Goal: Task Accomplishment & Management: Manage account settings

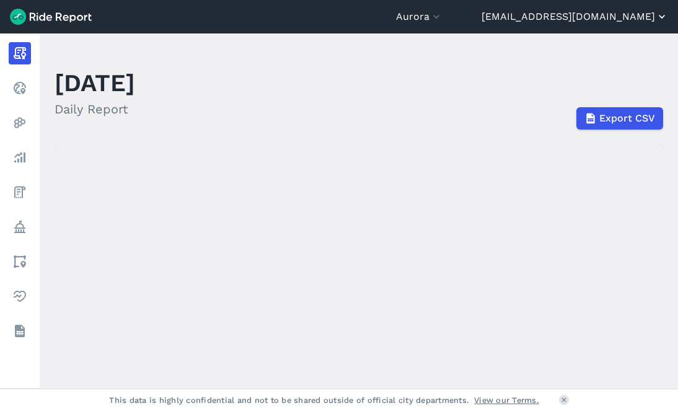
click at [588, 13] on button "[EMAIL_ADDRESS][DOMAIN_NAME]" at bounding box center [575, 16] width 187 height 15
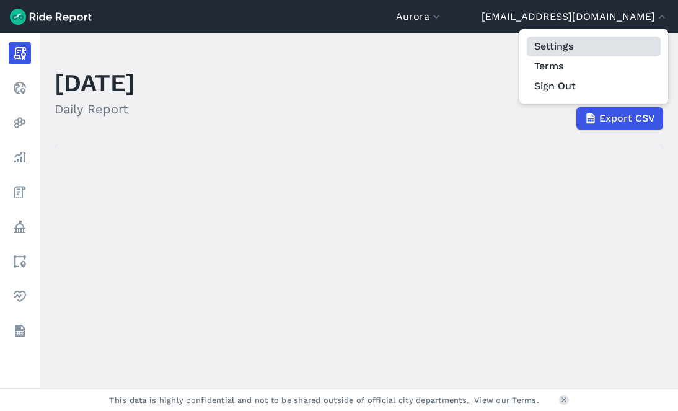
click at [569, 47] on link "Settings" at bounding box center [594, 47] width 134 height 20
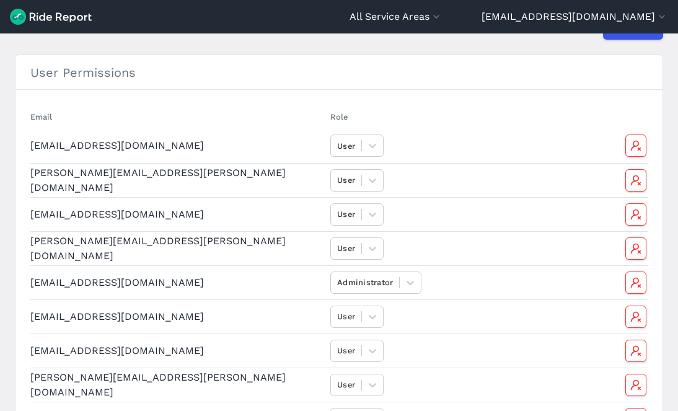
scroll to position [62, 0]
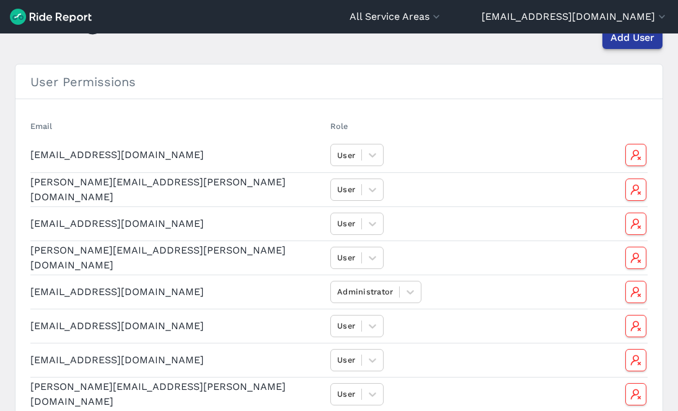
click at [621, 38] on span "Add User" at bounding box center [633, 37] width 44 height 15
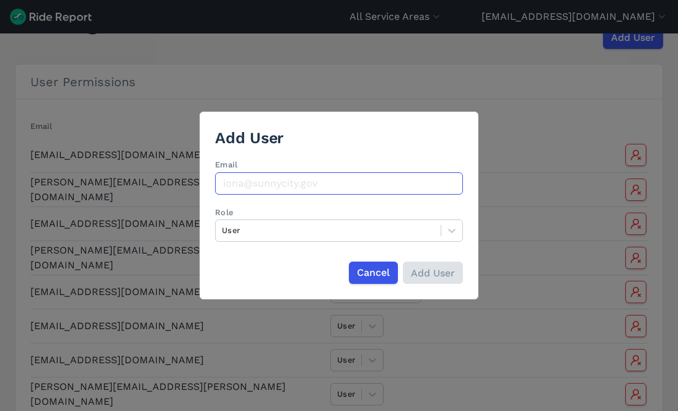
click at [299, 184] on input "Email" at bounding box center [339, 183] width 248 height 22
paste input ""[PERSON_NAME]" <[PERSON_NAME][EMAIL_ADDRESS][PERSON_NAME][DOMAIN_NAME]>"
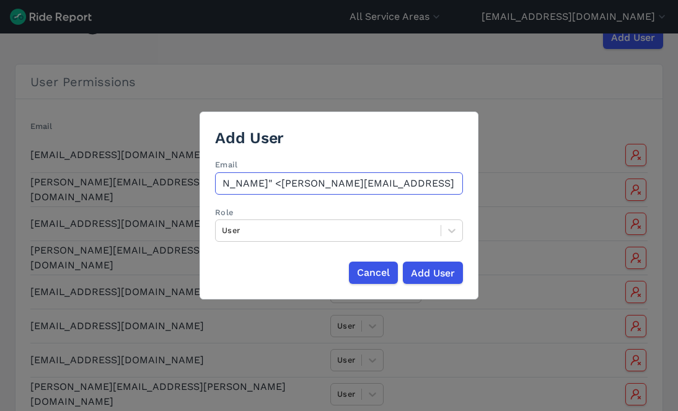
scroll to position [0, 0]
drag, startPoint x: 284, startPoint y: 183, endPoint x: 107, endPoint y: 160, distance: 178.8
click at [107, 160] on div "Add User Email "[PERSON_NAME]" <[PERSON_NAME][EMAIL_ADDRESS][PERSON_NAME][DOMAI…" at bounding box center [339, 205] width 678 height 411
click at [426, 183] on input "[PERSON_NAME][EMAIL_ADDRESS][PERSON_NAME][DOMAIN_NAME]>" at bounding box center [339, 183] width 248 height 22
type input "[PERSON_NAME][EMAIL_ADDRESS][PERSON_NAME][DOMAIN_NAME]"
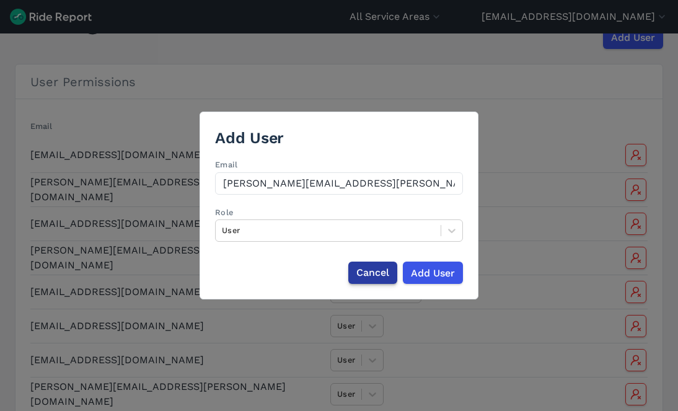
click at [379, 271] on span "Cancel" at bounding box center [373, 272] width 33 height 15
